Goal: Task Accomplishment & Management: Use online tool/utility

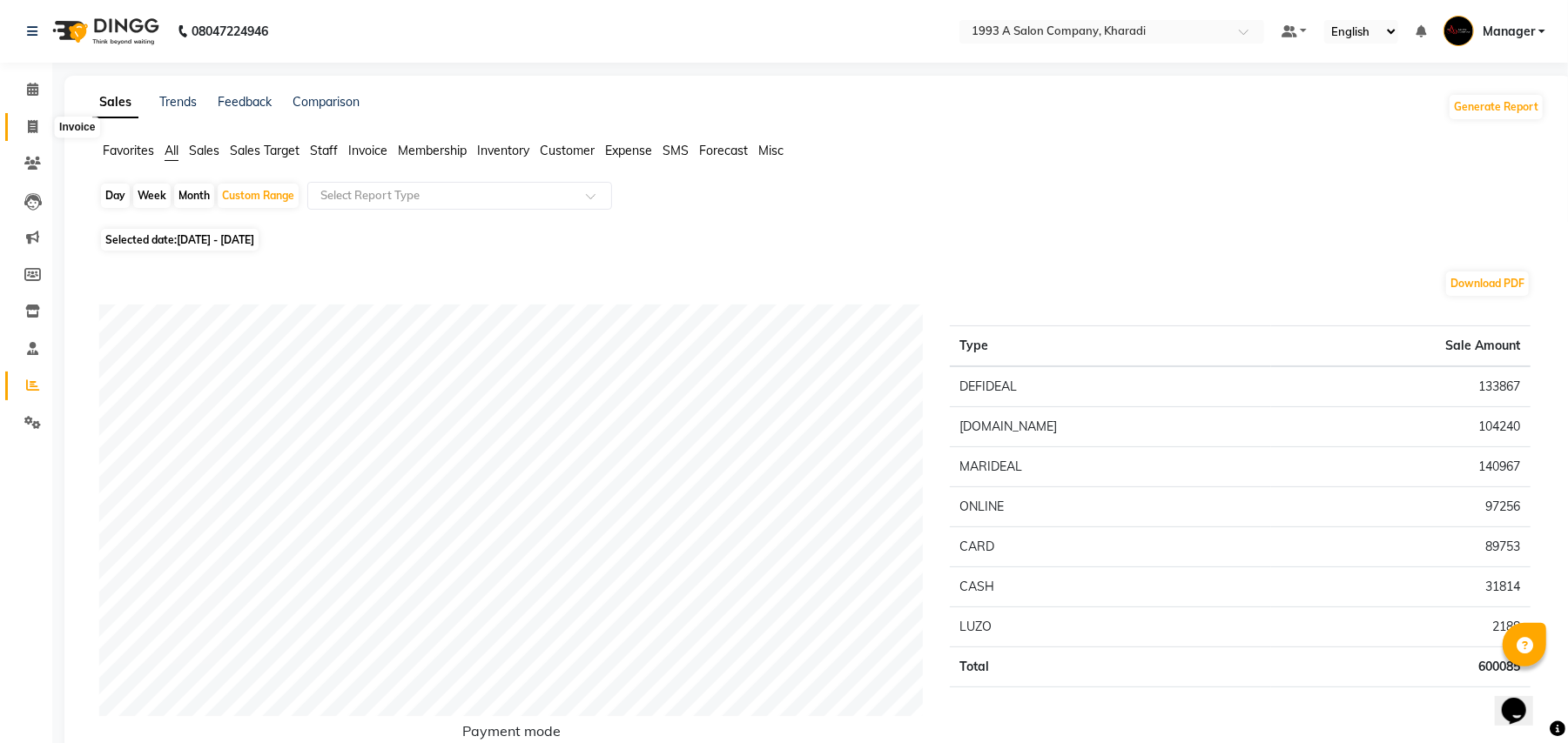
click at [24, 125] on span at bounding box center [32, 128] width 31 height 20
select select "service"
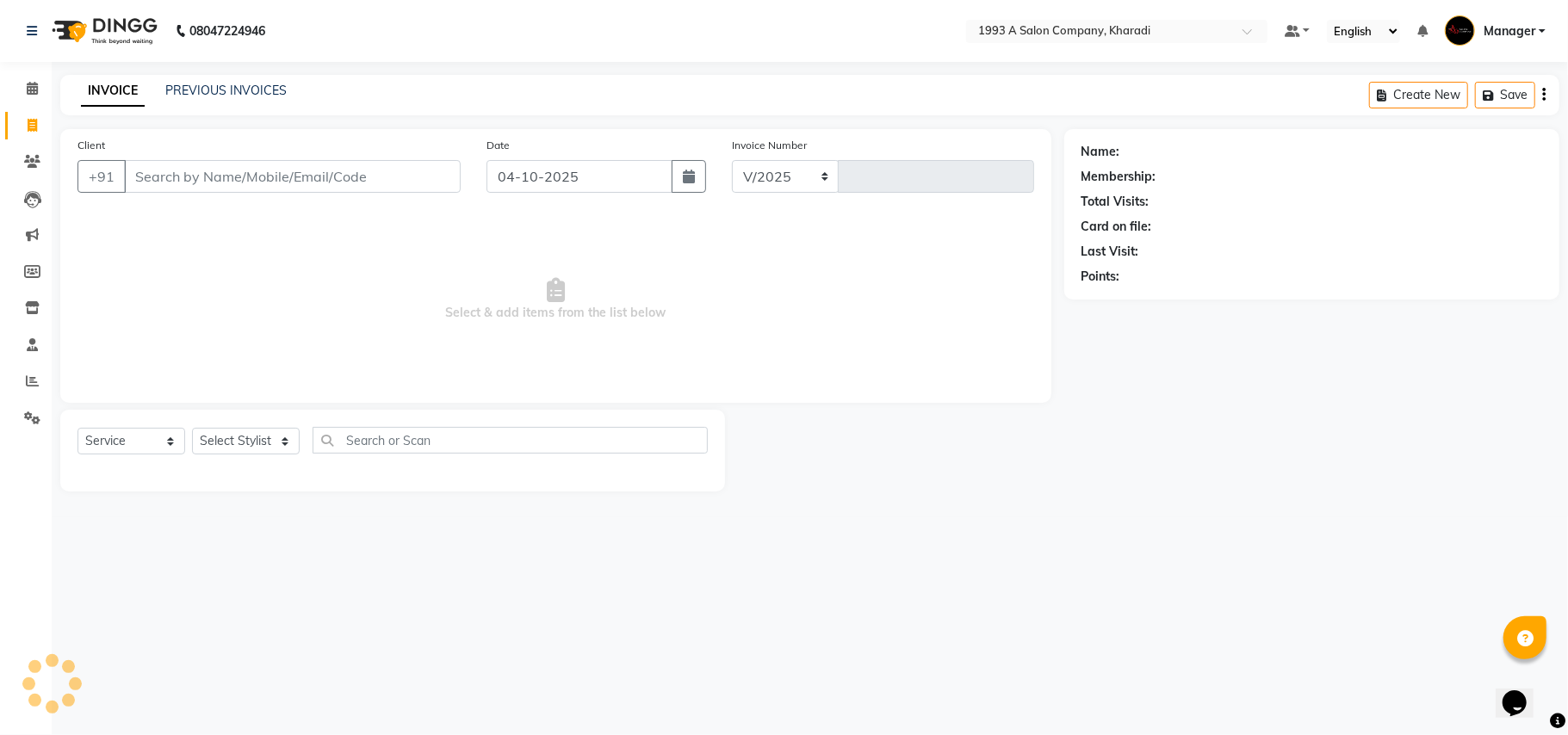
select select "651"
type input "2126"
select select "13350"
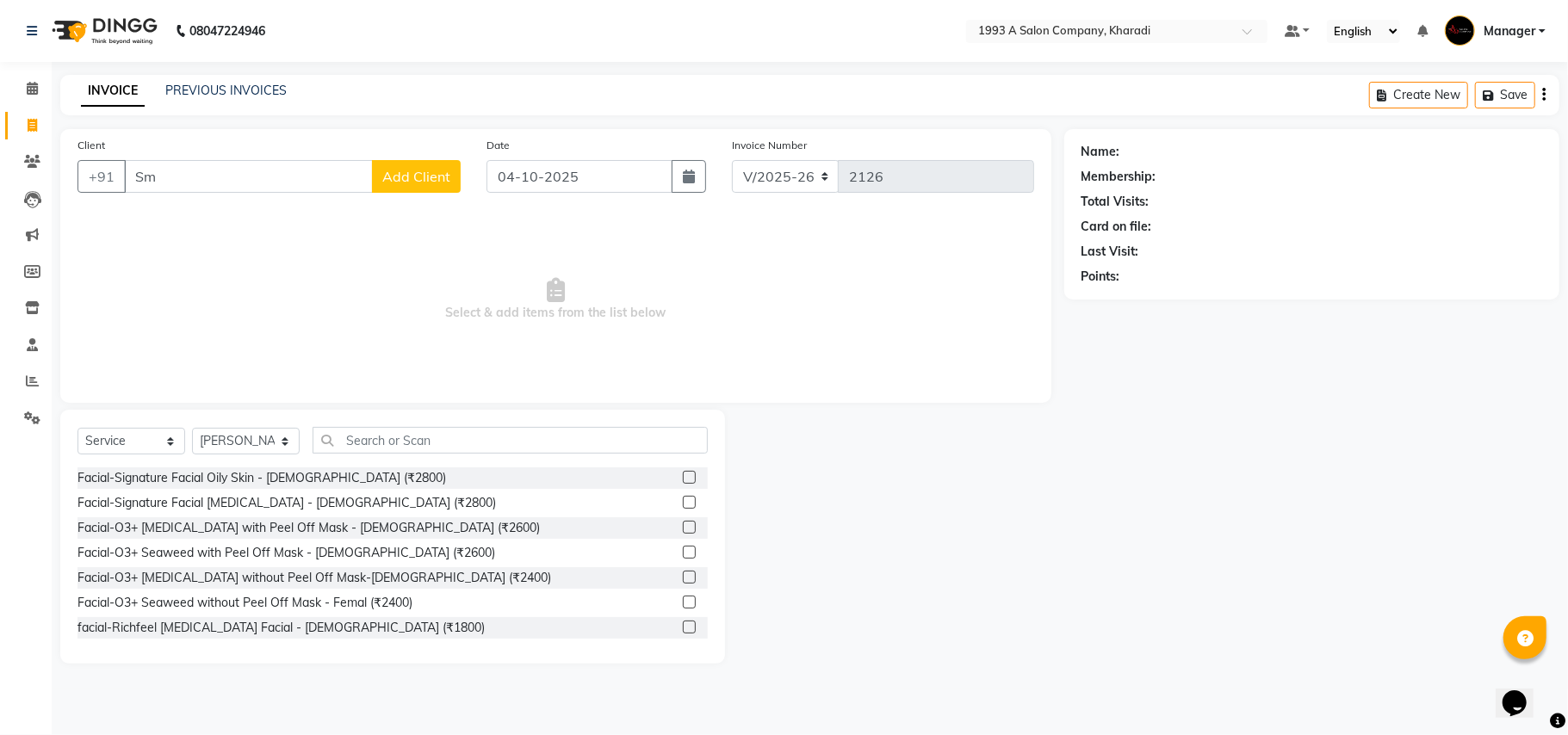
type input "S"
click at [262, 211] on span "982356" at bounding box center [288, 215] width 52 height 17
type input "9823564817"
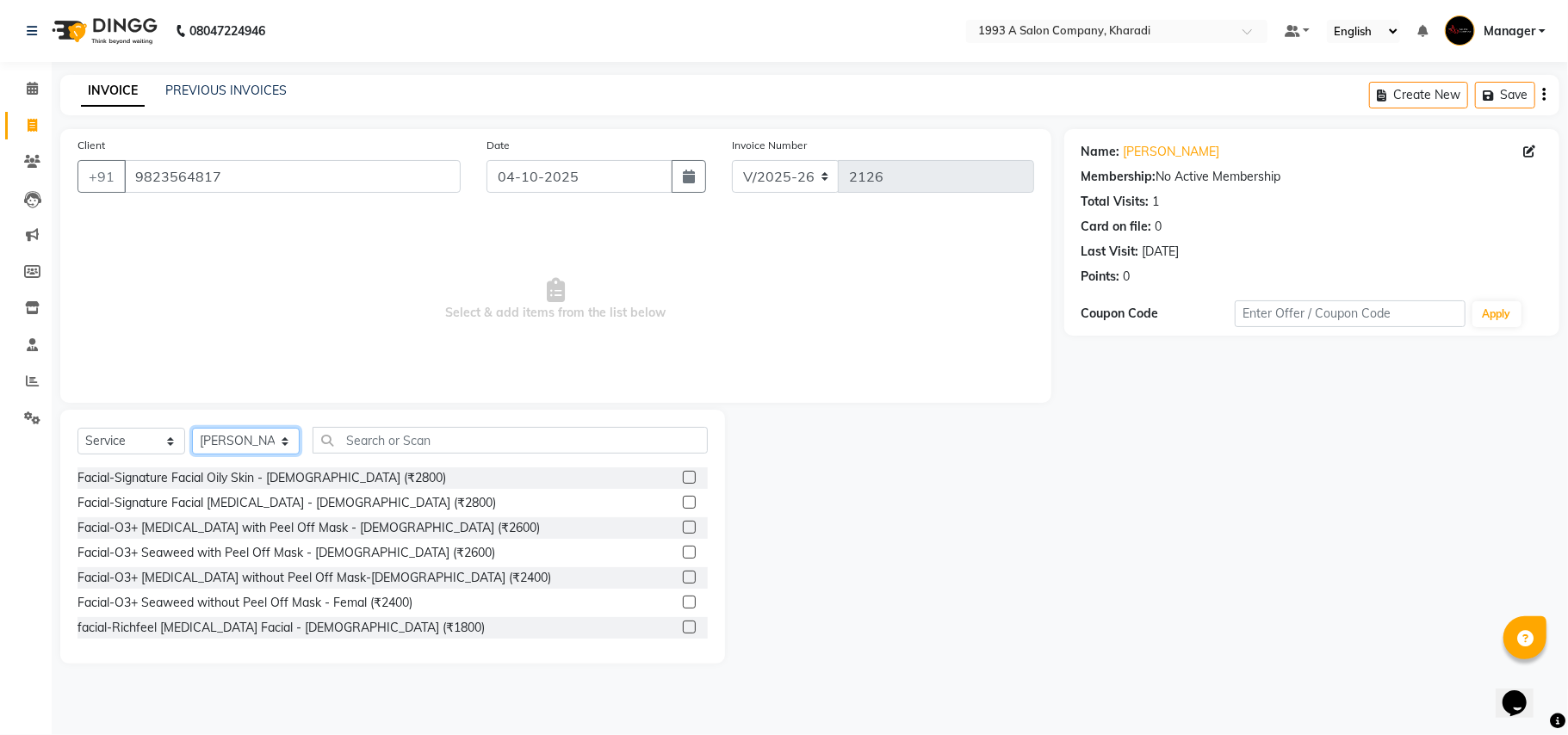
click at [241, 434] on select "Select Stylist [PERSON_NAME] [PERSON_NAME] Manager [PERSON_NAME] S Neha Tigote …" at bounding box center [245, 441] width 108 height 27
select select "90882"
click at [192, 427] on select "Select Stylist [PERSON_NAME] [PERSON_NAME] Manager [PERSON_NAME] S Neha Tigote …" at bounding box center [245, 441] width 108 height 27
click at [404, 446] on input "text" at bounding box center [510, 440] width 396 height 27
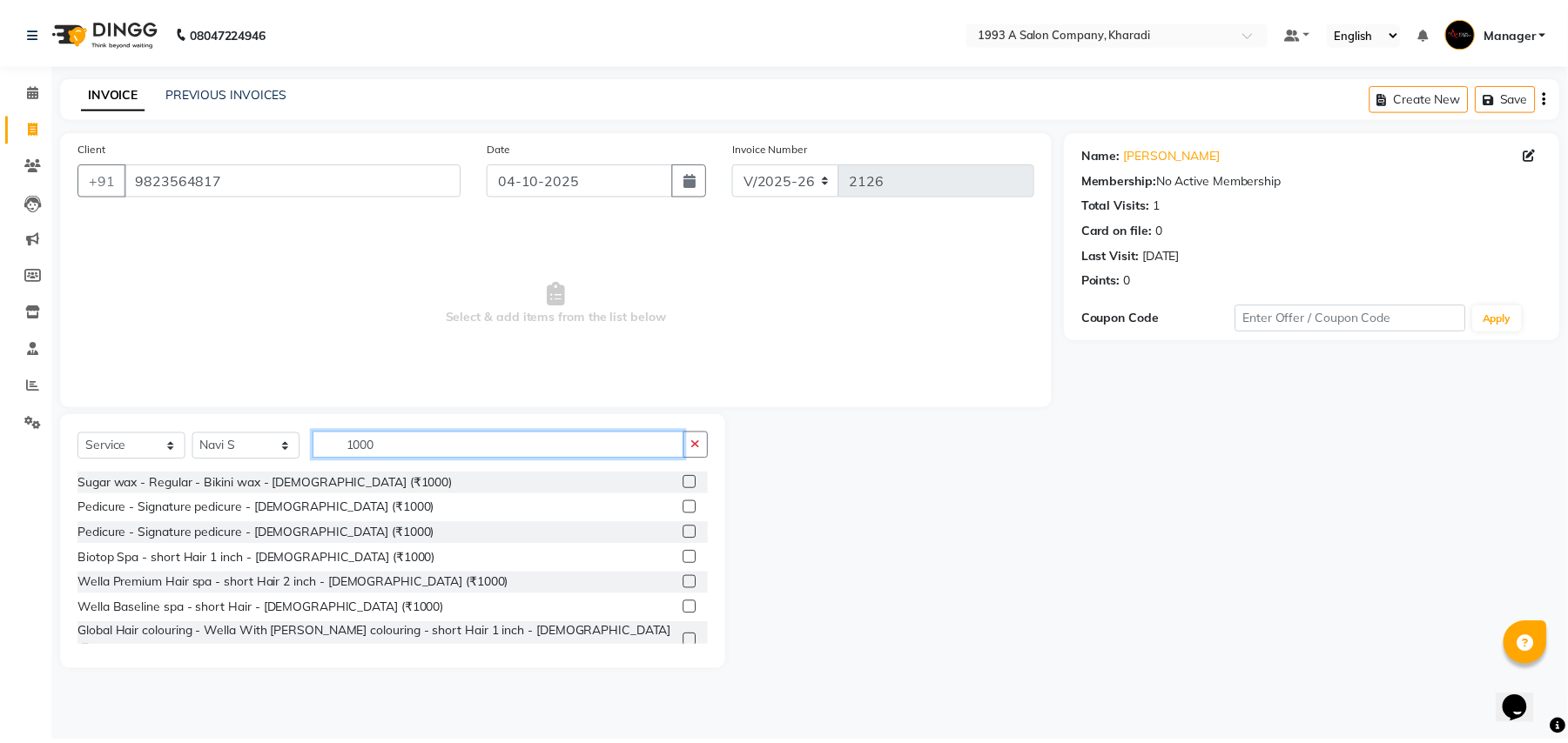
scroll to position [284, 0]
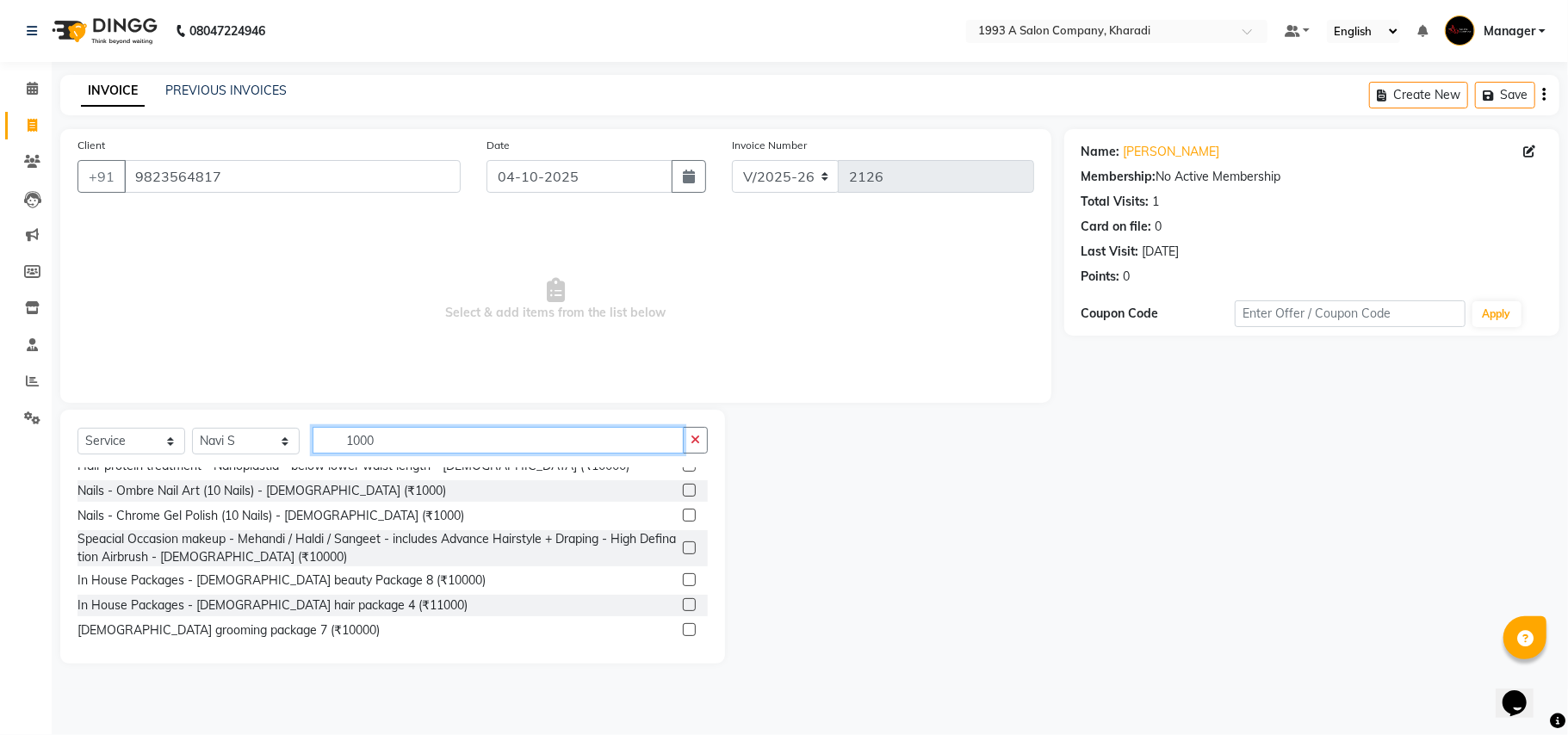
type input "1000"
click at [683, 648] on label at bounding box center [689, 654] width 13 height 13
click at [683, 650] on input "checkbox" at bounding box center [688, 655] width 12 height 12
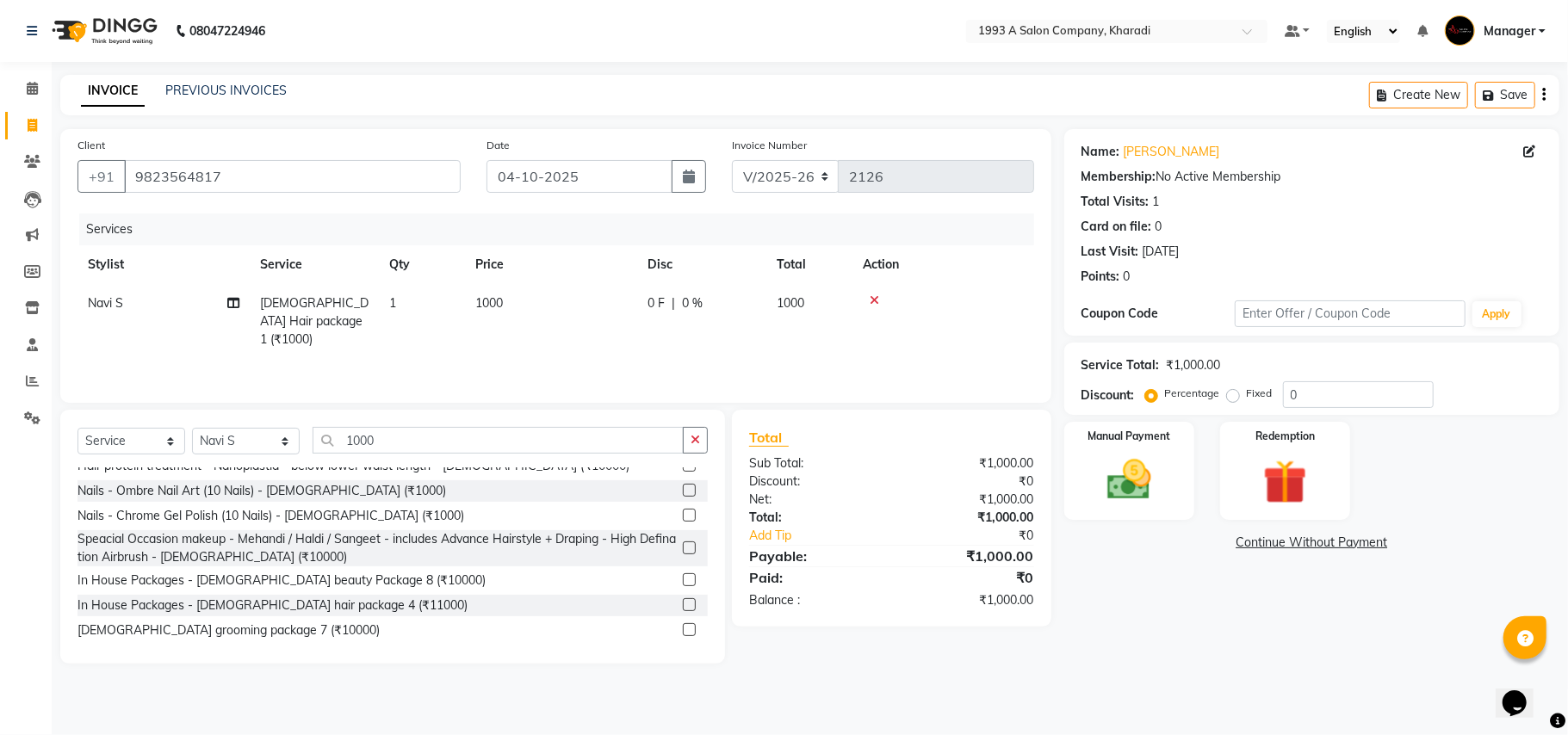
checkbox input "false"
click at [772, 532] on link "Add Tip" at bounding box center [826, 536] width 180 height 18
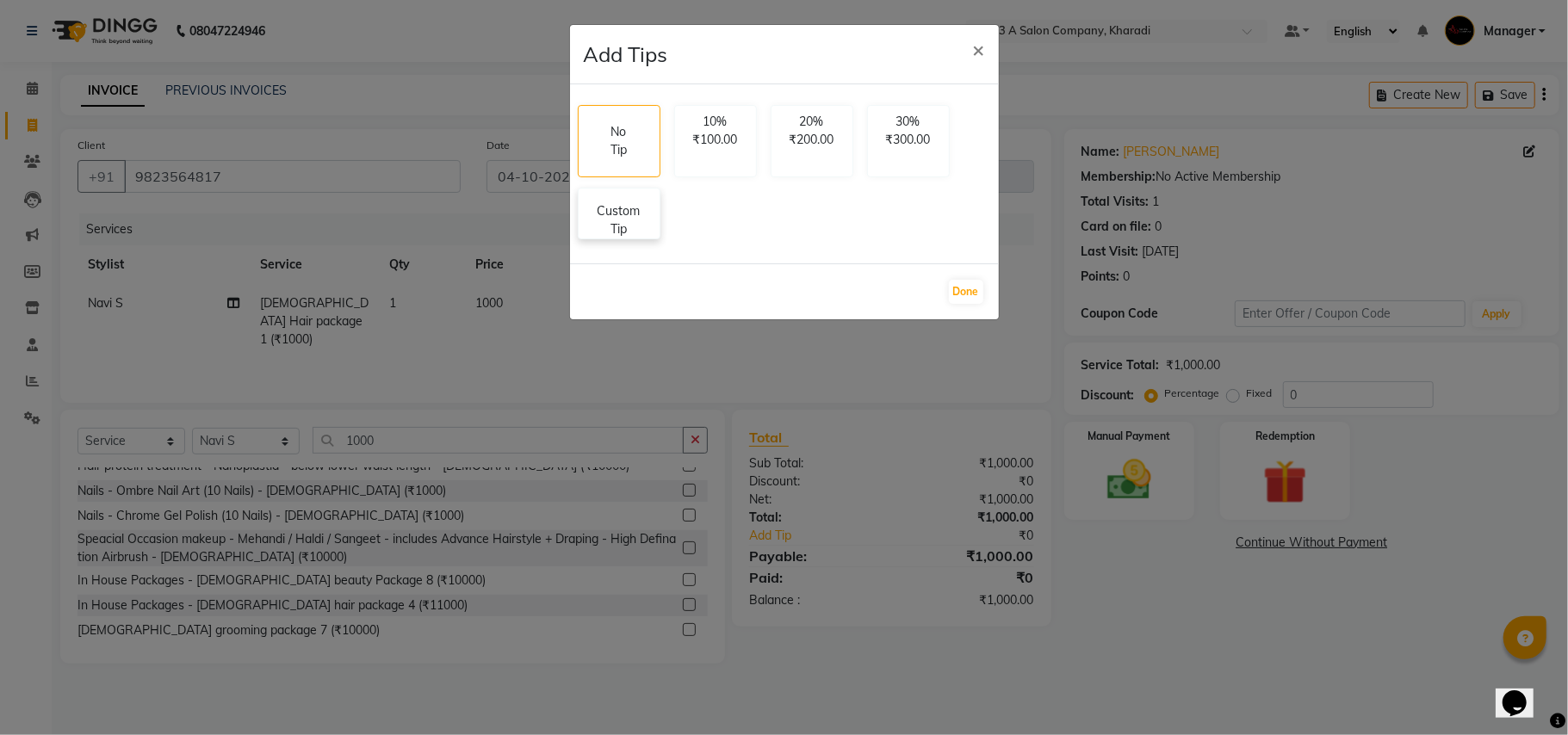
click at [627, 208] on p "Custom Tip" at bounding box center [620, 220] width 60 height 36
select select "90882"
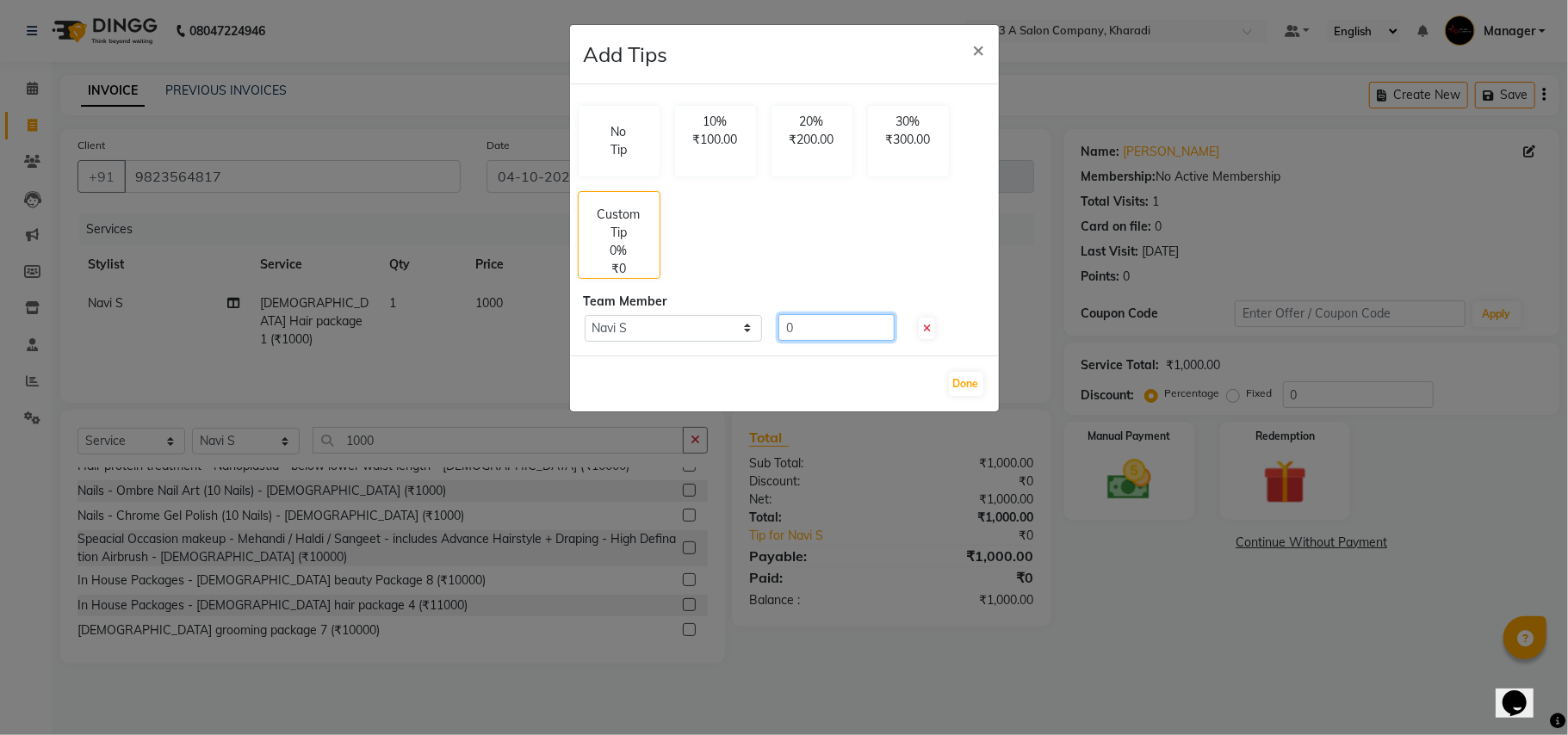
click at [810, 327] on input "0" at bounding box center [836, 328] width 116 height 27
type input "100"
click at [973, 383] on button "Done" at bounding box center [965, 383] width 35 height 24
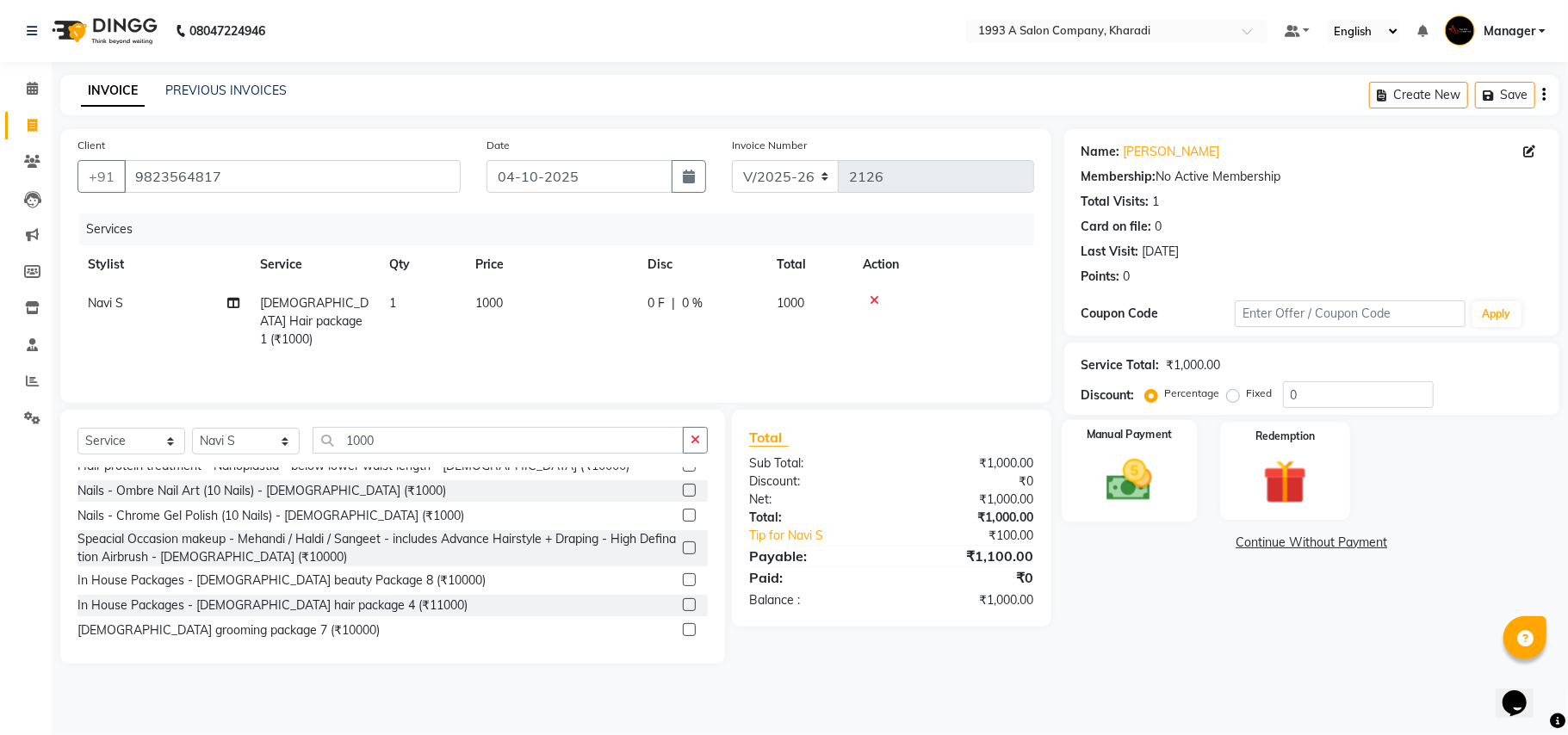
click at [1127, 466] on img at bounding box center [1129, 480] width 75 height 53
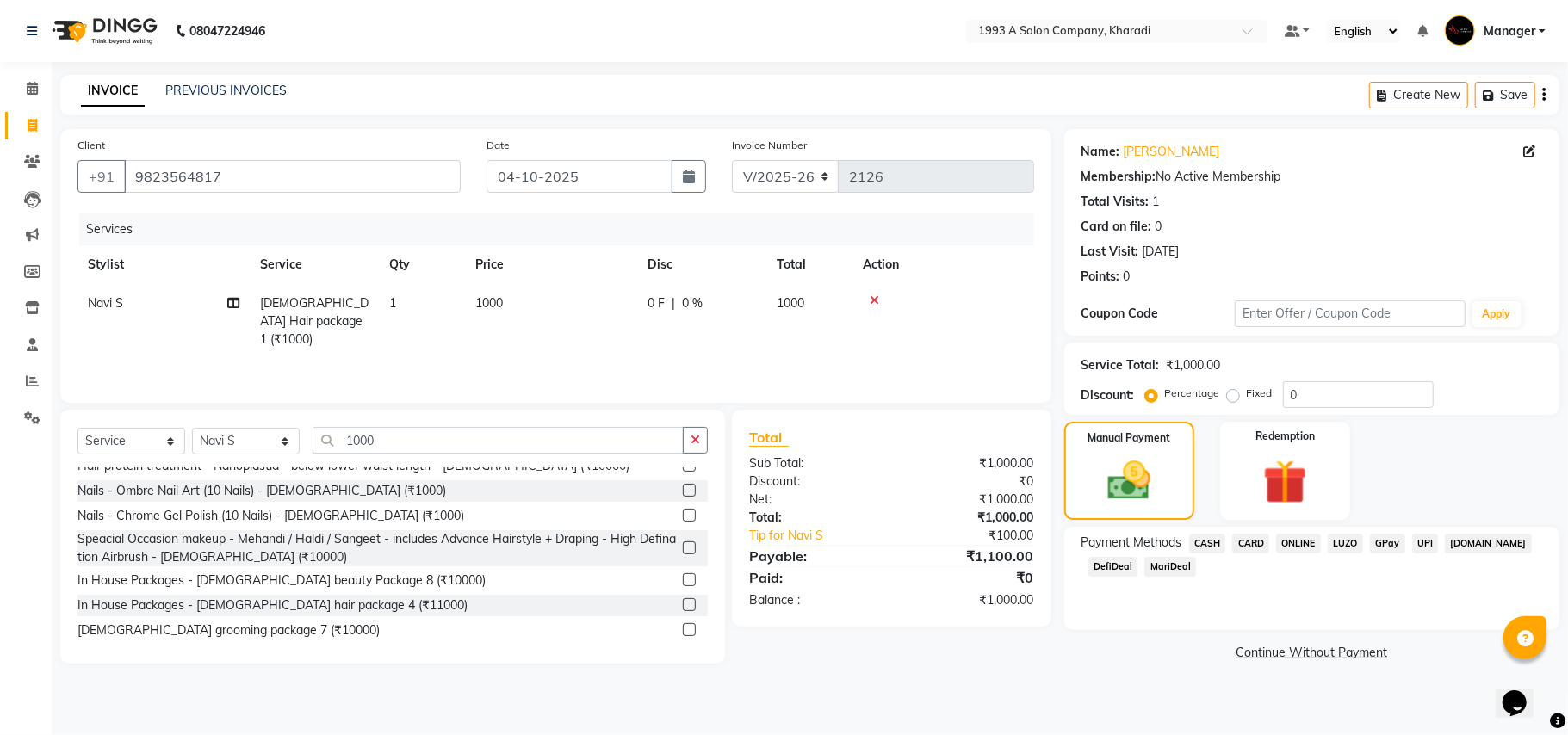
click at [1116, 565] on span "DefiDeal" at bounding box center [1113, 567] width 50 height 20
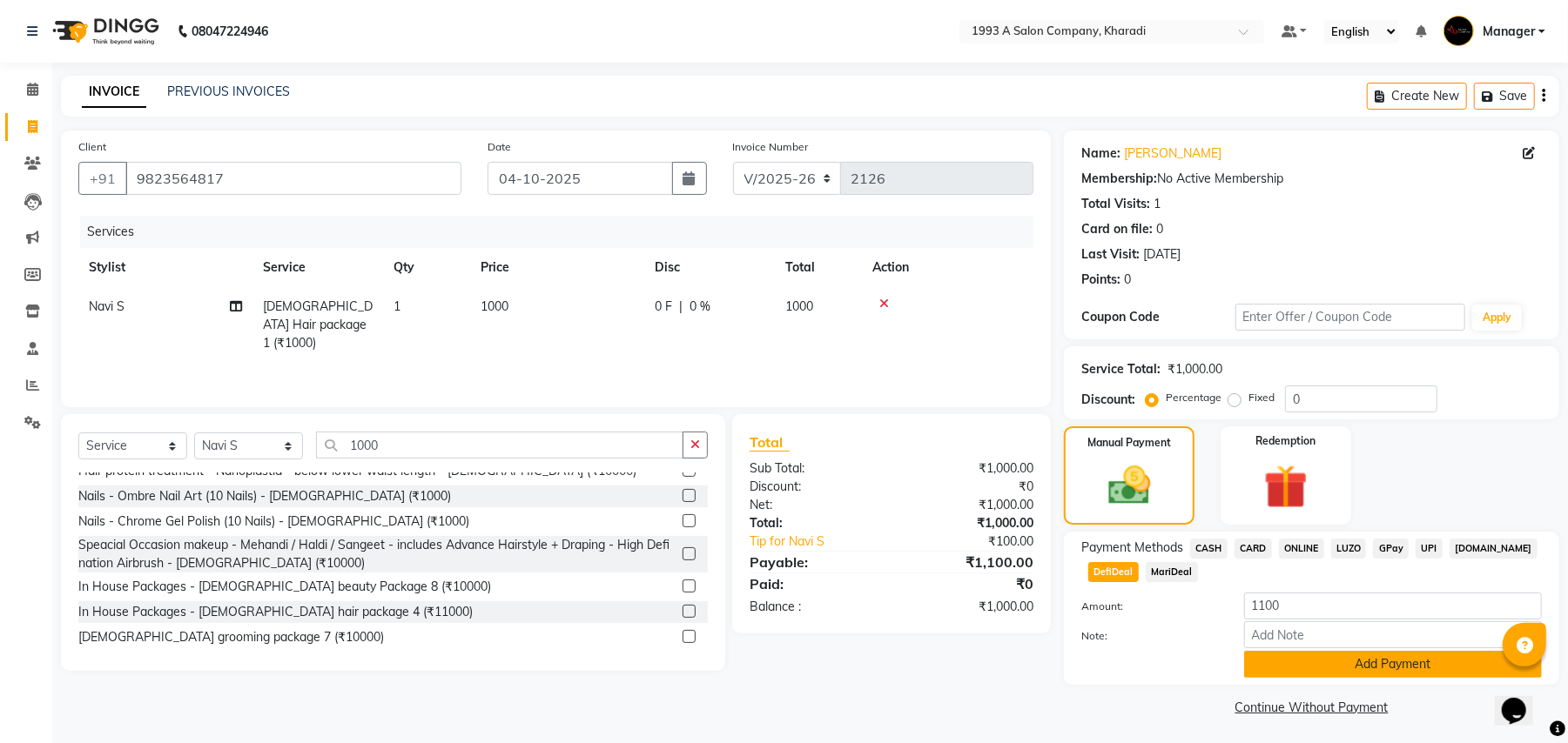
click at [1314, 670] on button "Add Payment" at bounding box center [1392, 665] width 297 height 27
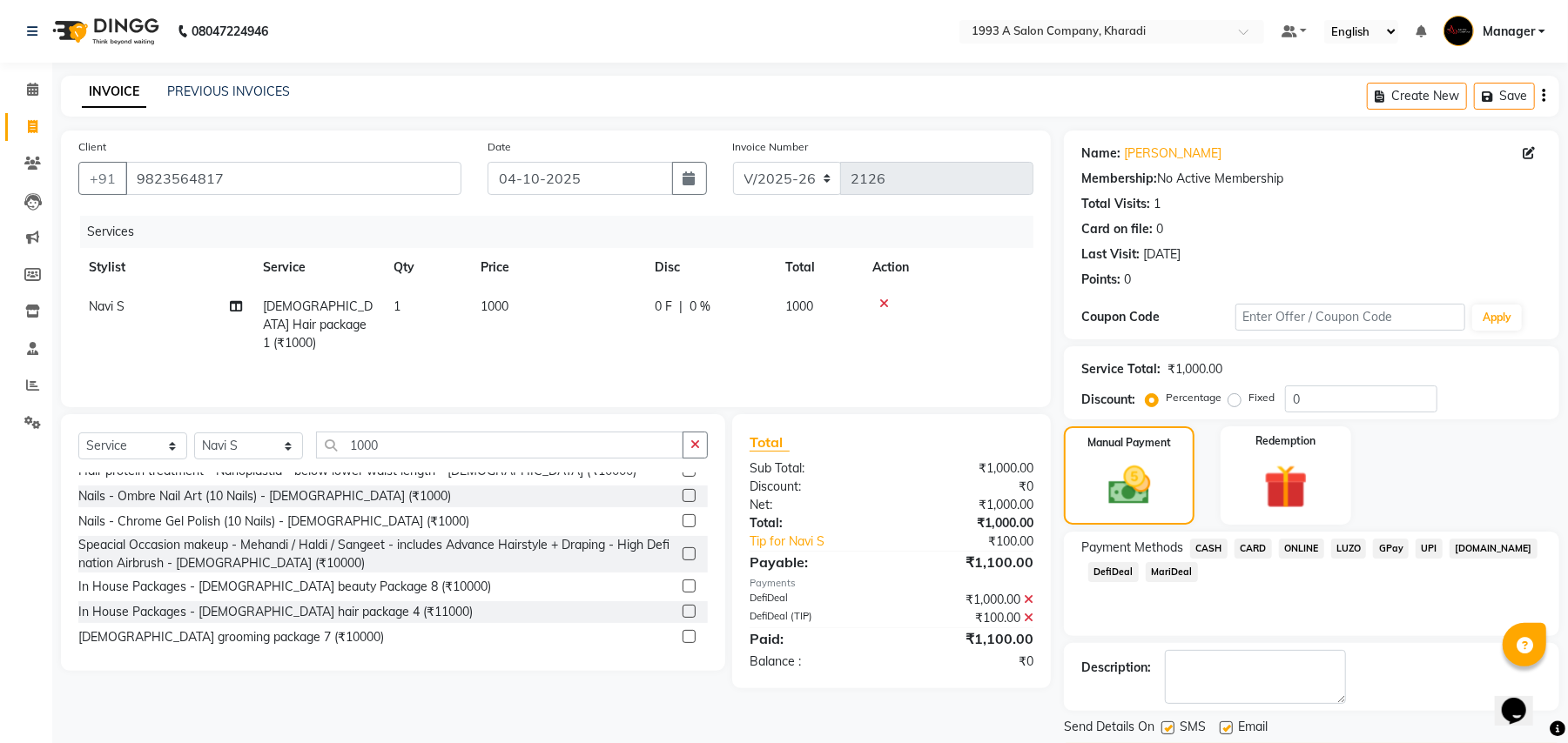
scroll to position [54, 0]
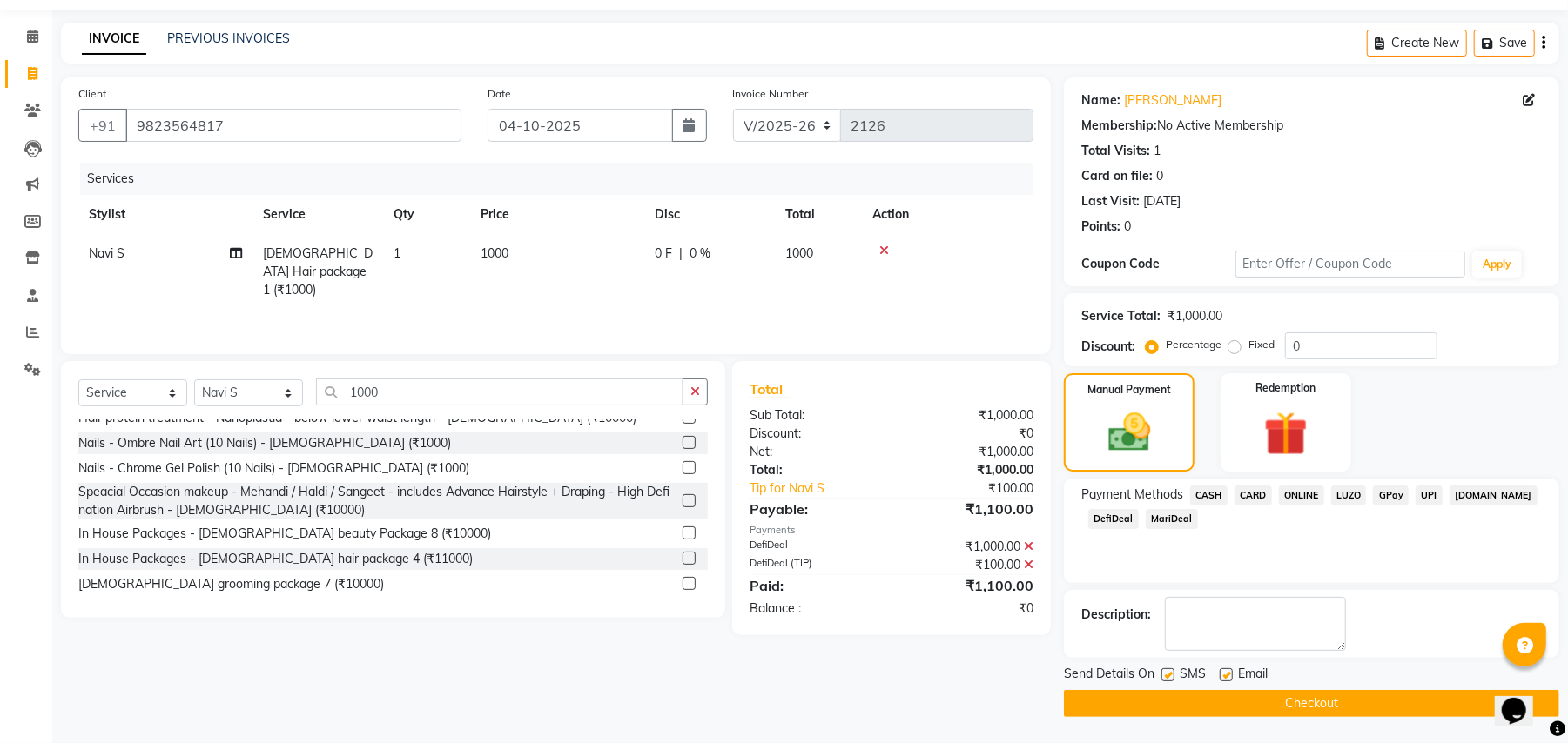
click at [1269, 704] on button "Checkout" at bounding box center [1311, 703] width 495 height 27
